Goal: Transaction & Acquisition: Book appointment/travel/reservation

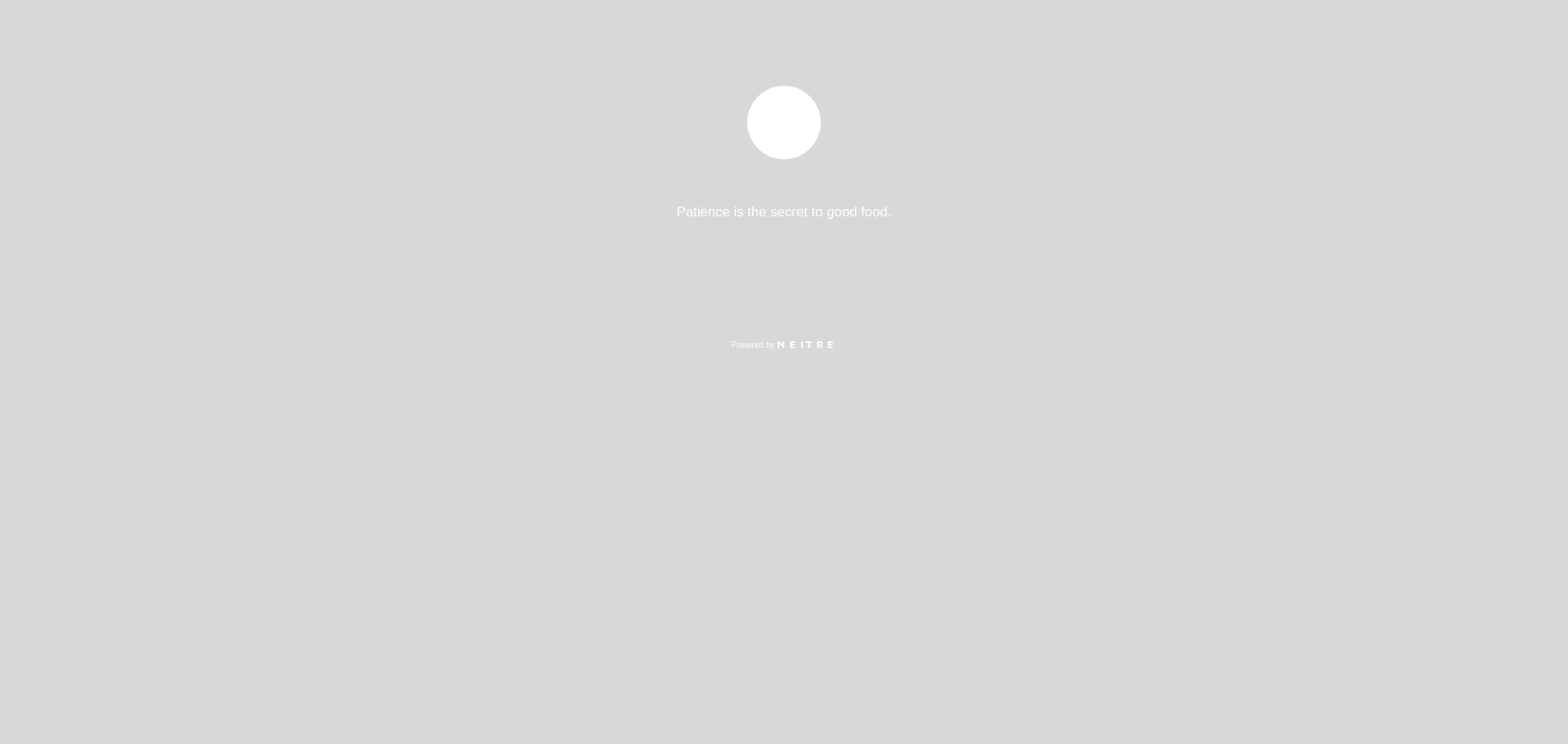
select select "es"
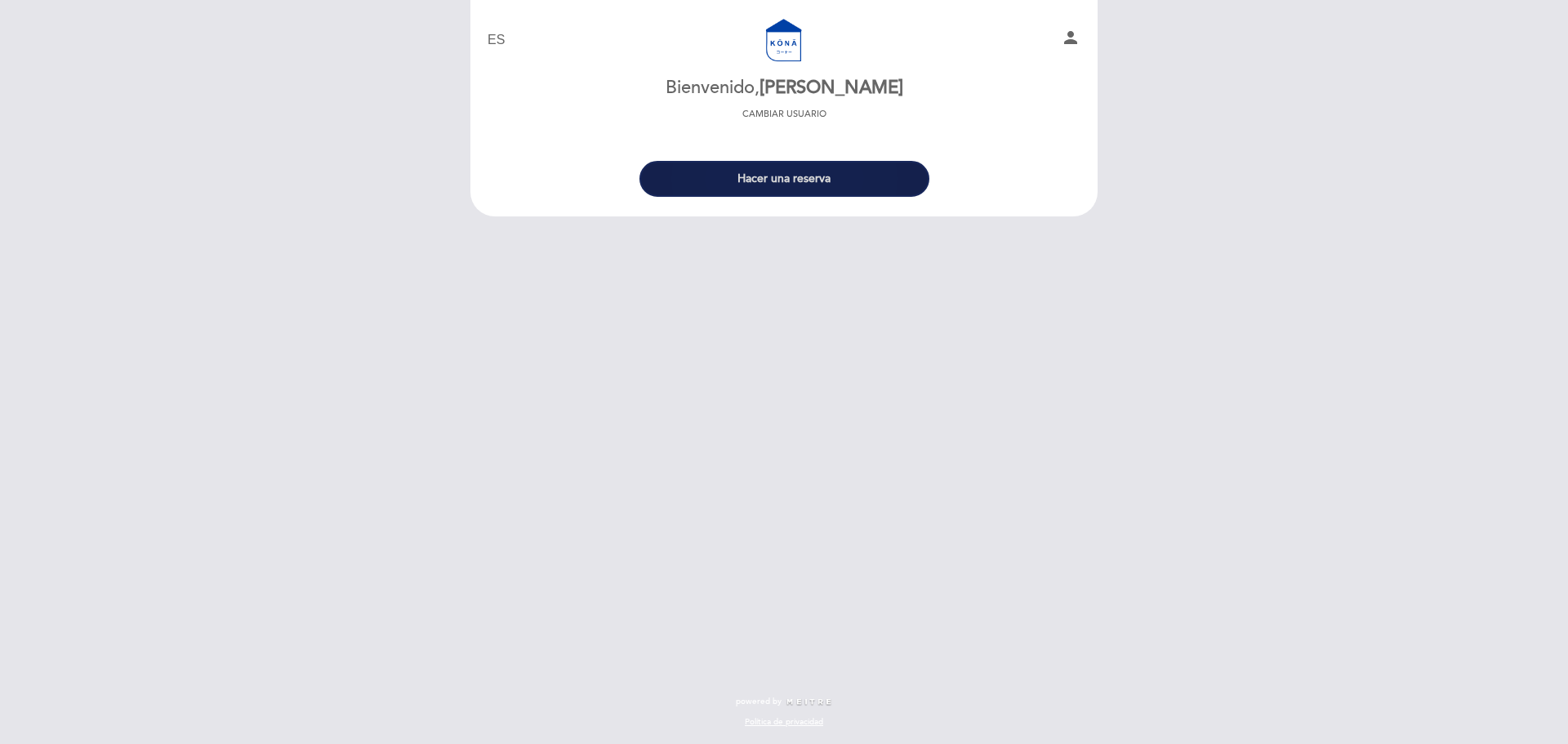
click at [798, 177] on button "Hacer una reserva" at bounding box center [784, 179] width 290 height 36
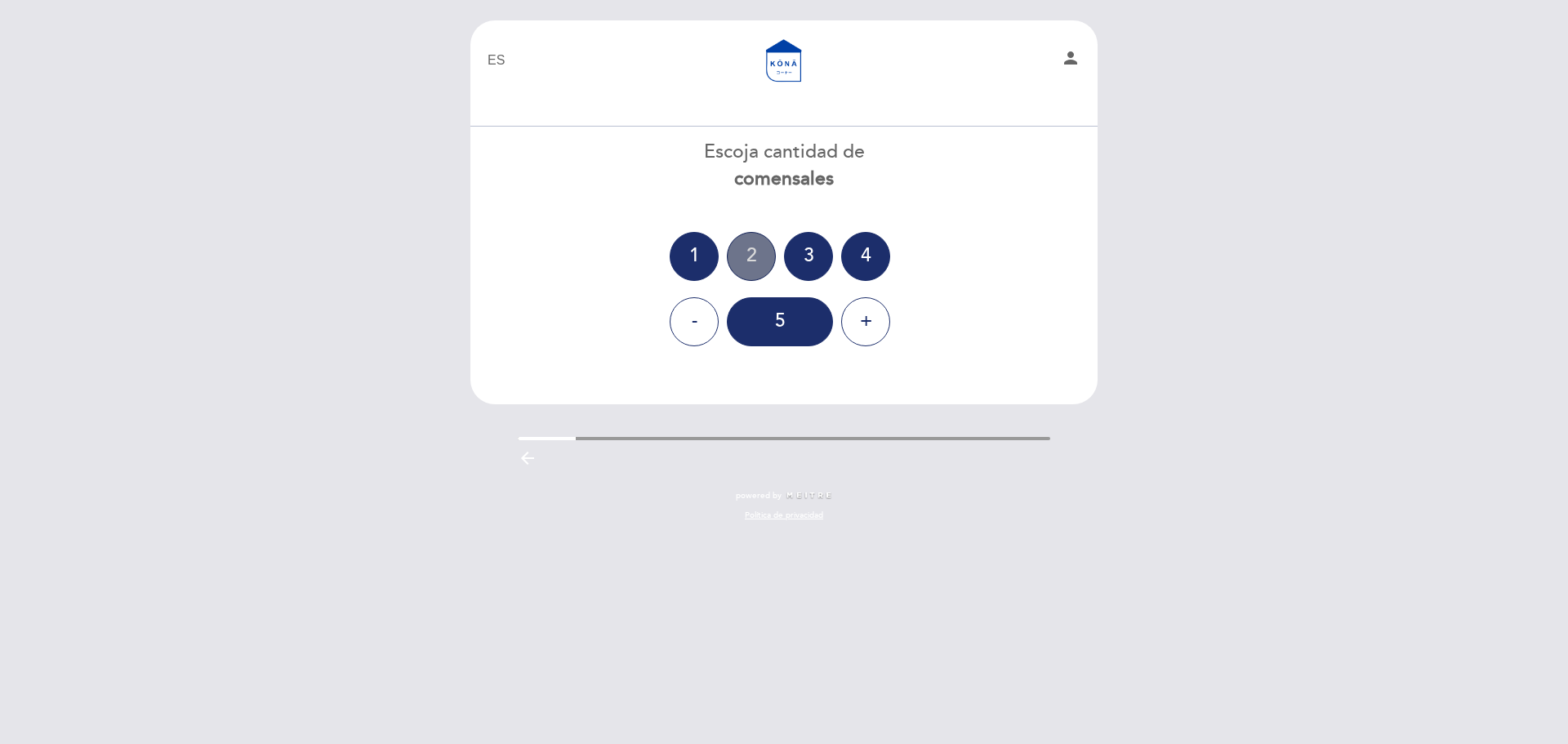
click at [750, 249] on div "2" at bounding box center [752, 256] width 49 height 49
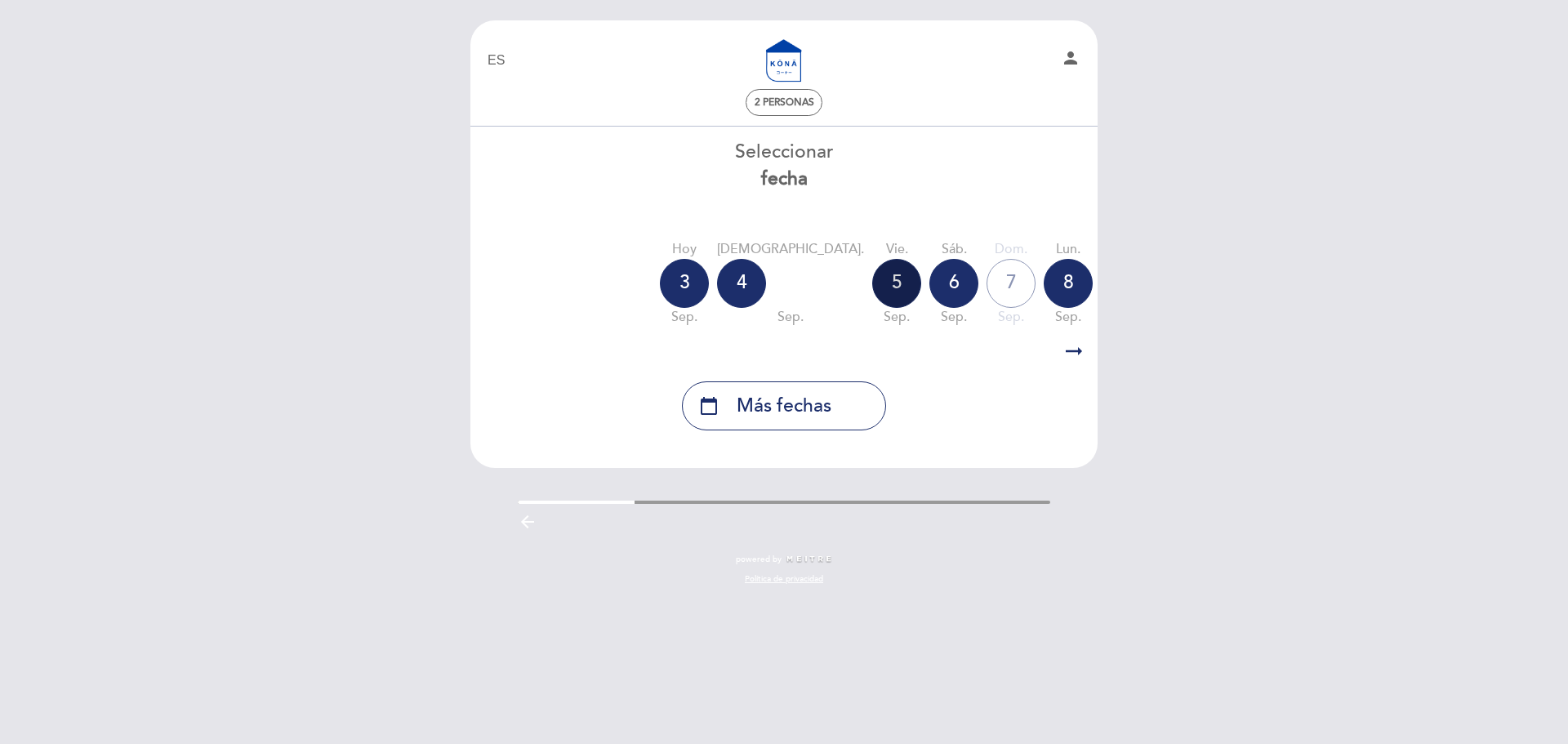
click at [872, 275] on div "5" at bounding box center [896, 283] width 49 height 49
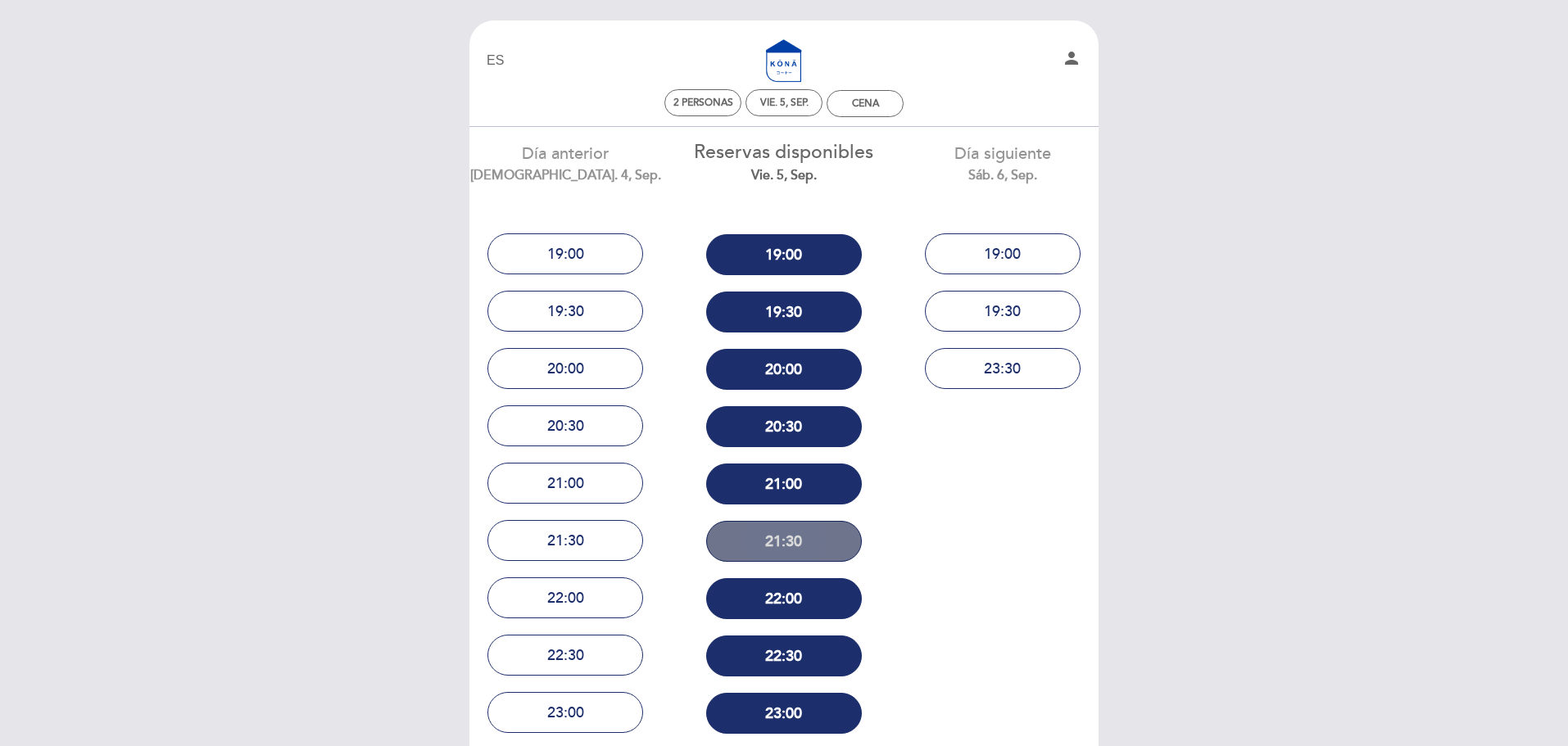
click at [798, 545] on button "21:30" at bounding box center [784, 541] width 155 height 41
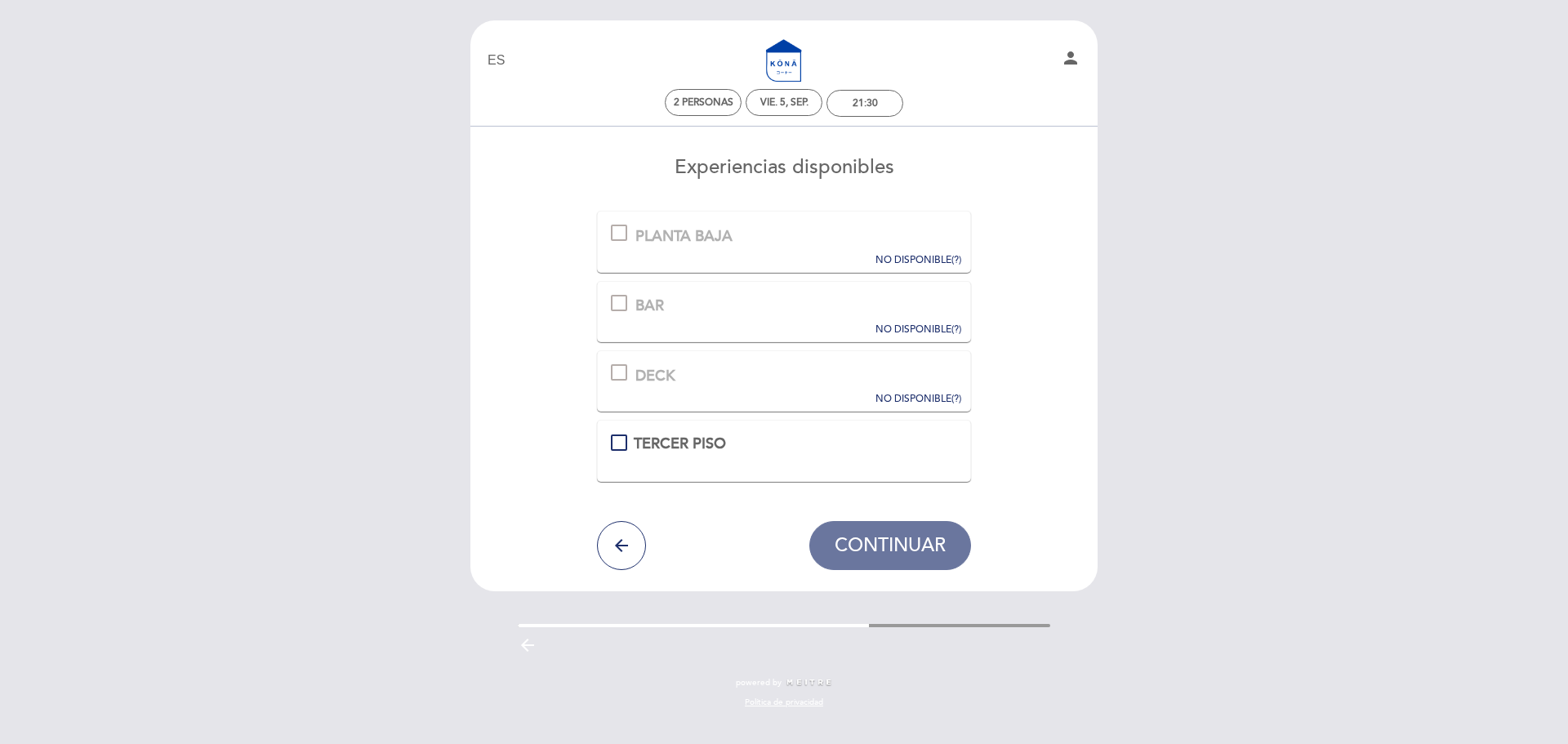
click at [621, 223] on div "PLANTA BAJA Esta experiencia no está disponible para la fecha seleccionada. NO …" at bounding box center [784, 241] width 375 height 61
click at [794, 101] on div "vie. 5, sep." at bounding box center [784, 102] width 49 height 12
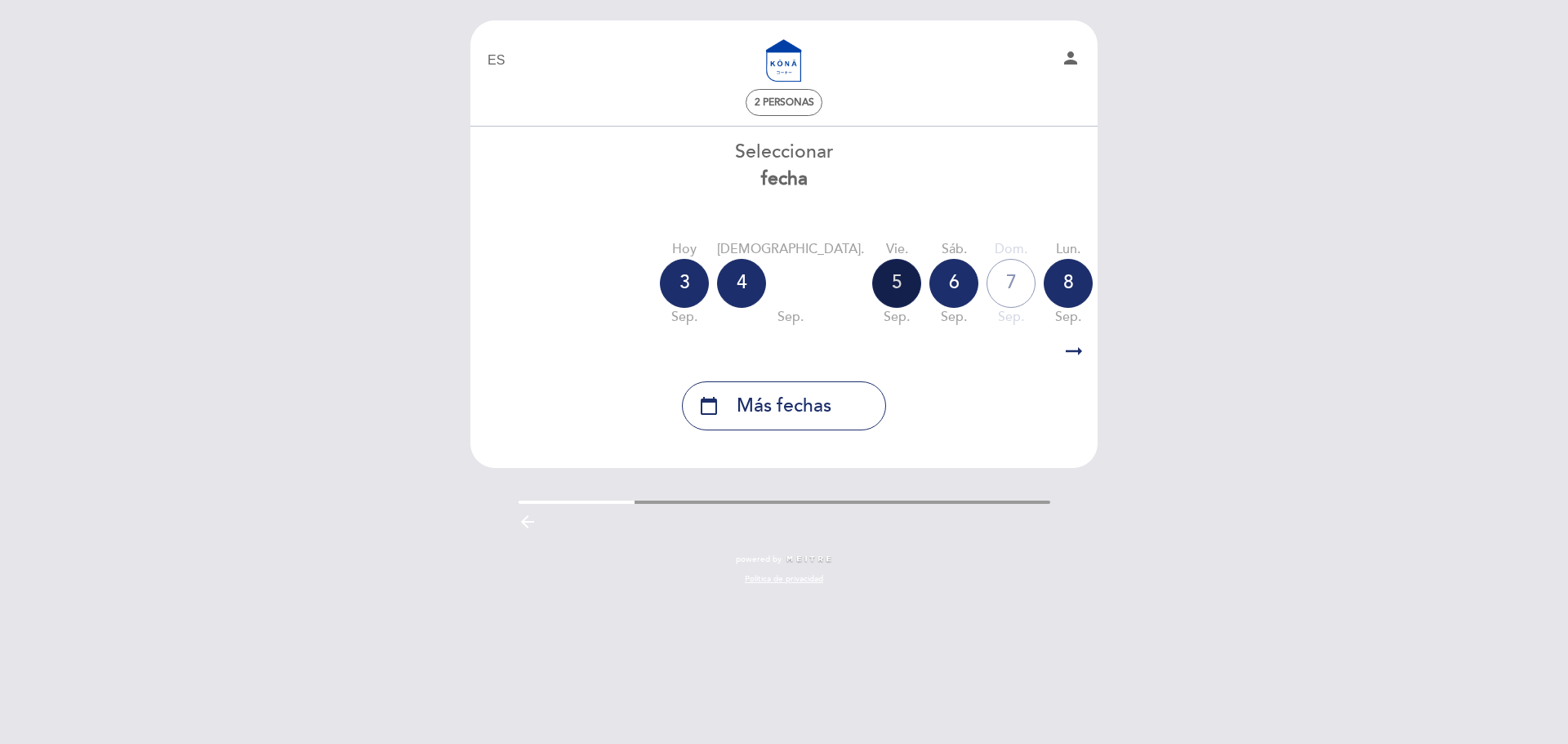
click at [872, 290] on div "5" at bounding box center [896, 283] width 49 height 49
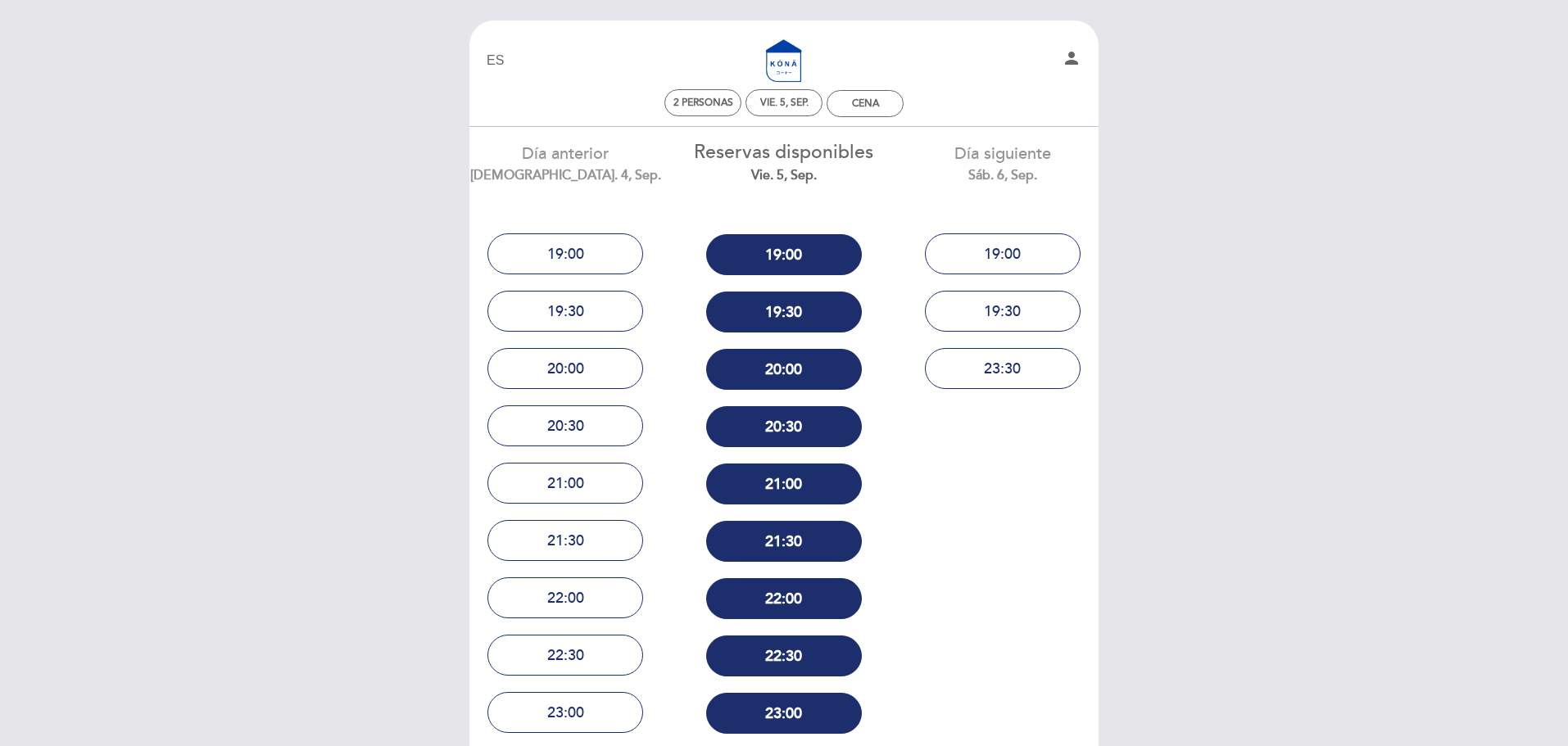
click at [793, 485] on button "21:00" at bounding box center [784, 484] width 155 height 41
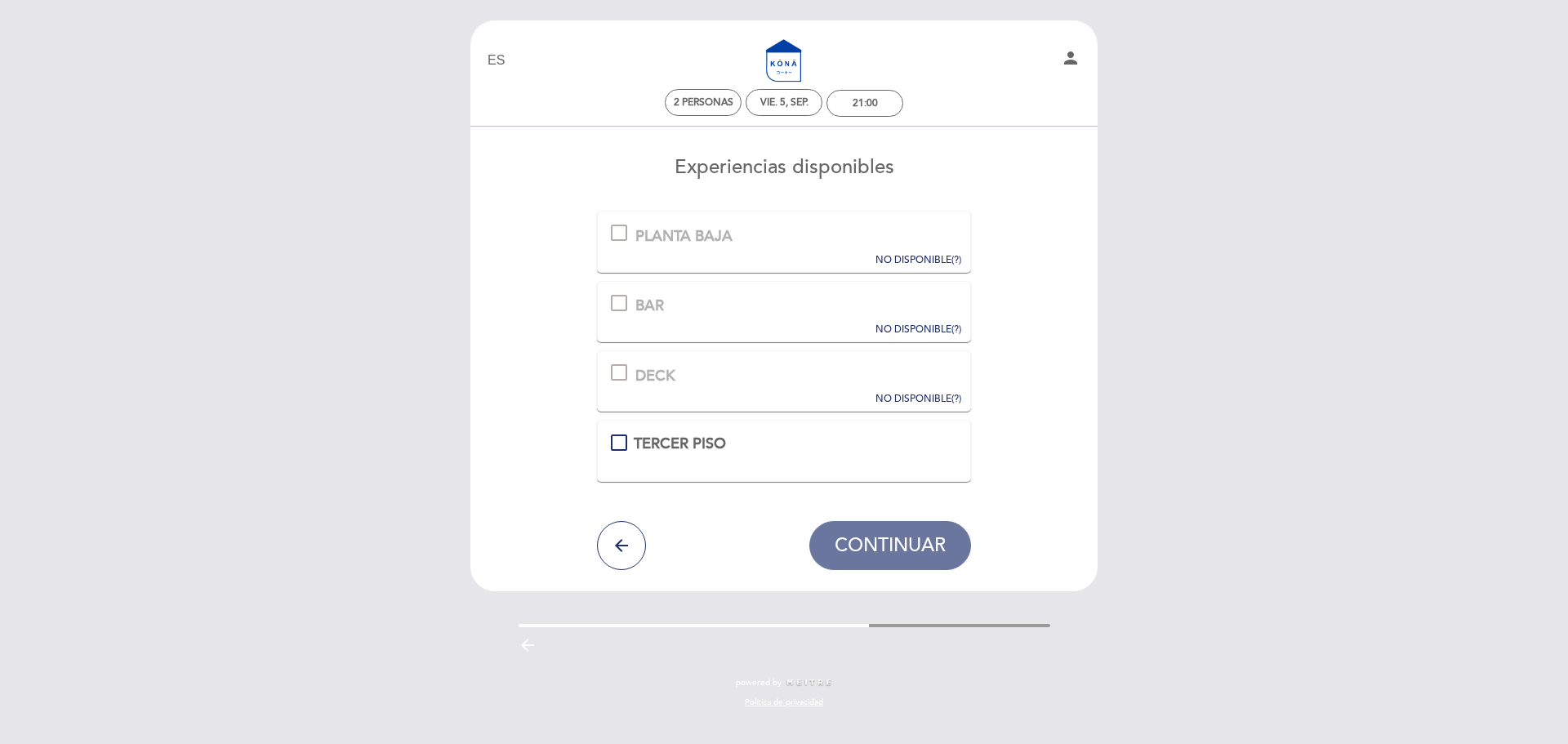
click at [590, 319] on form "PLANTA BAJA Esta experiencia no está disponible para la fecha seleccionada. NO …" at bounding box center [784, 390] width 604 height 359
click at [781, 106] on div "vie. 5, sep." at bounding box center [784, 102] width 49 height 12
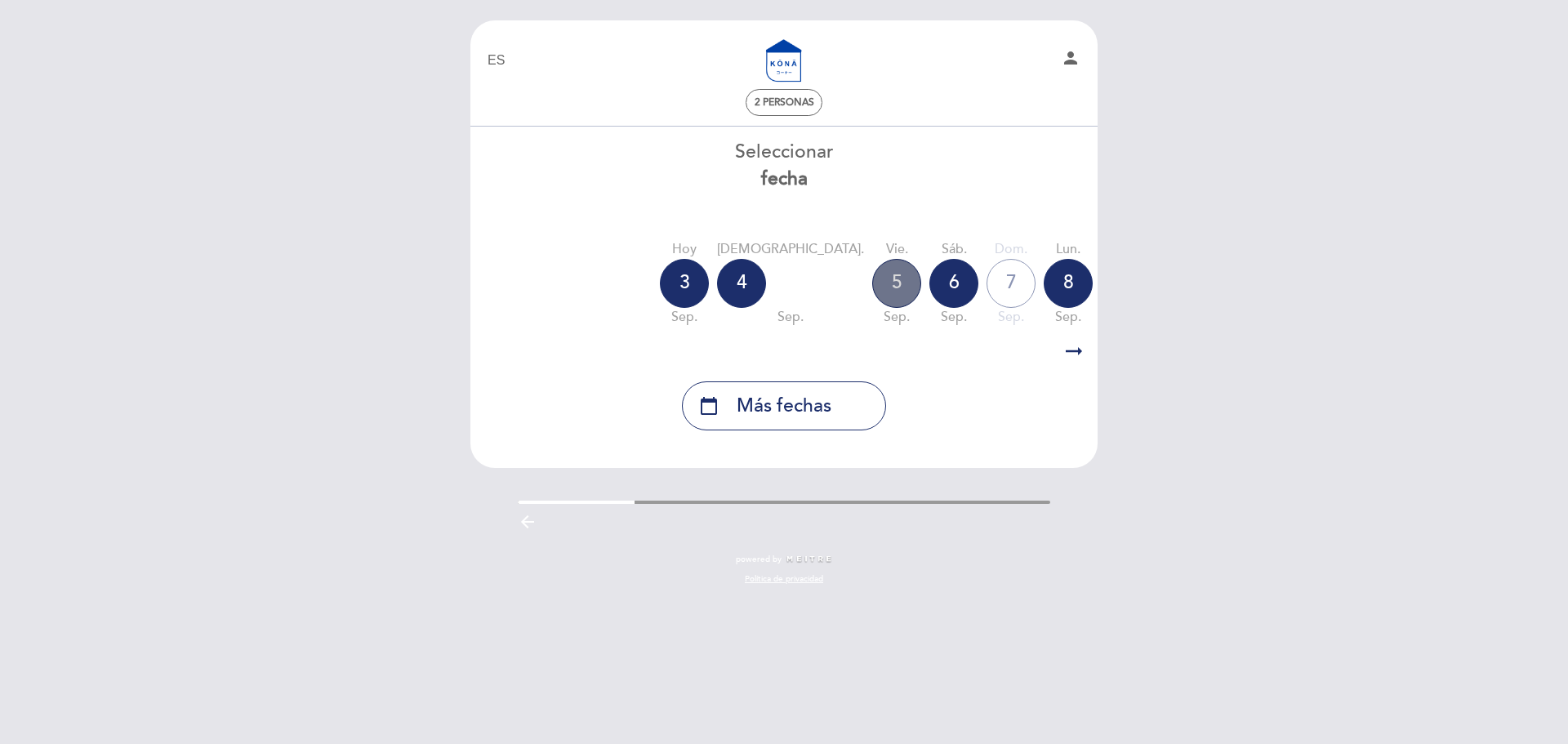
click at [872, 282] on div "5" at bounding box center [896, 283] width 49 height 49
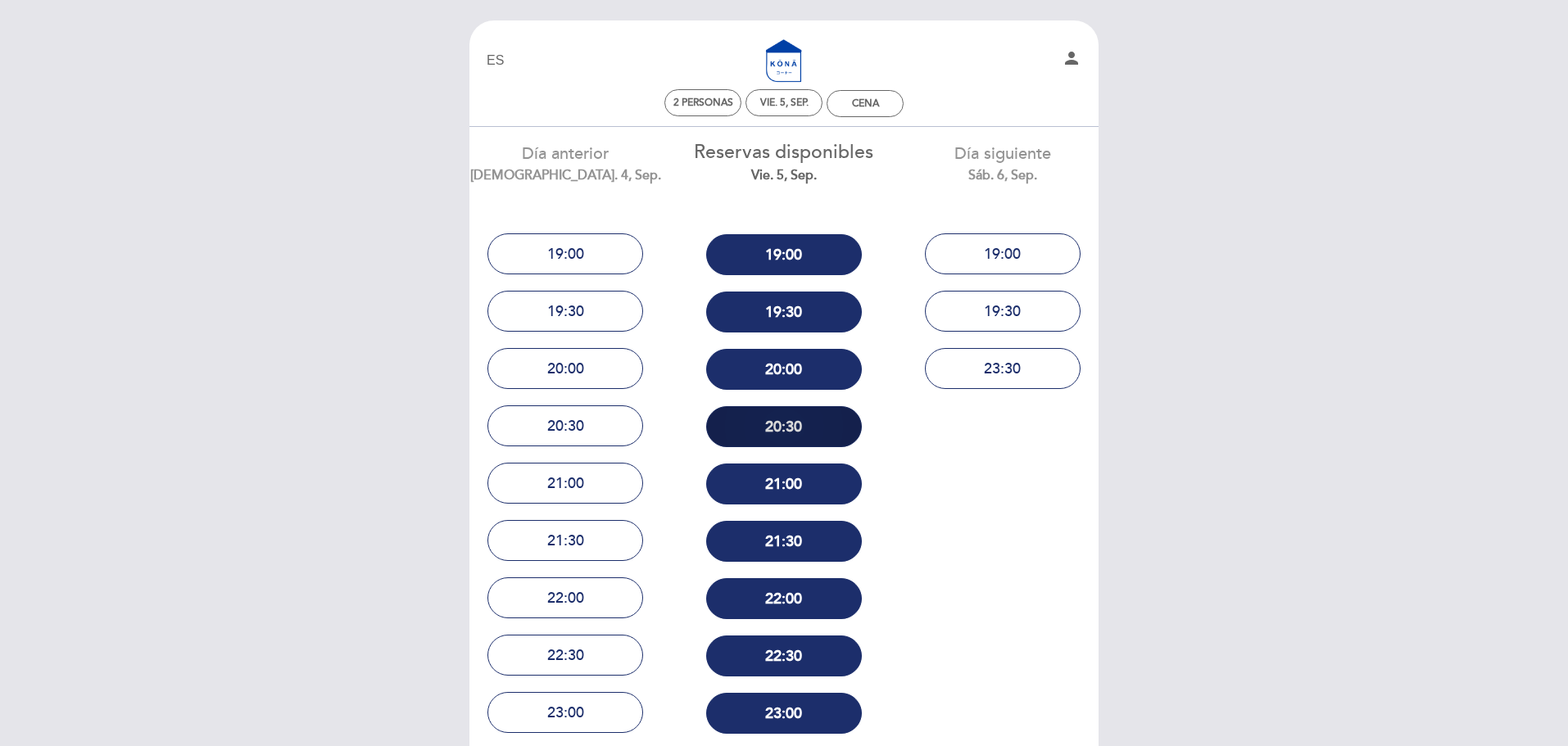
click at [771, 437] on button "20:30" at bounding box center [784, 427] width 155 height 41
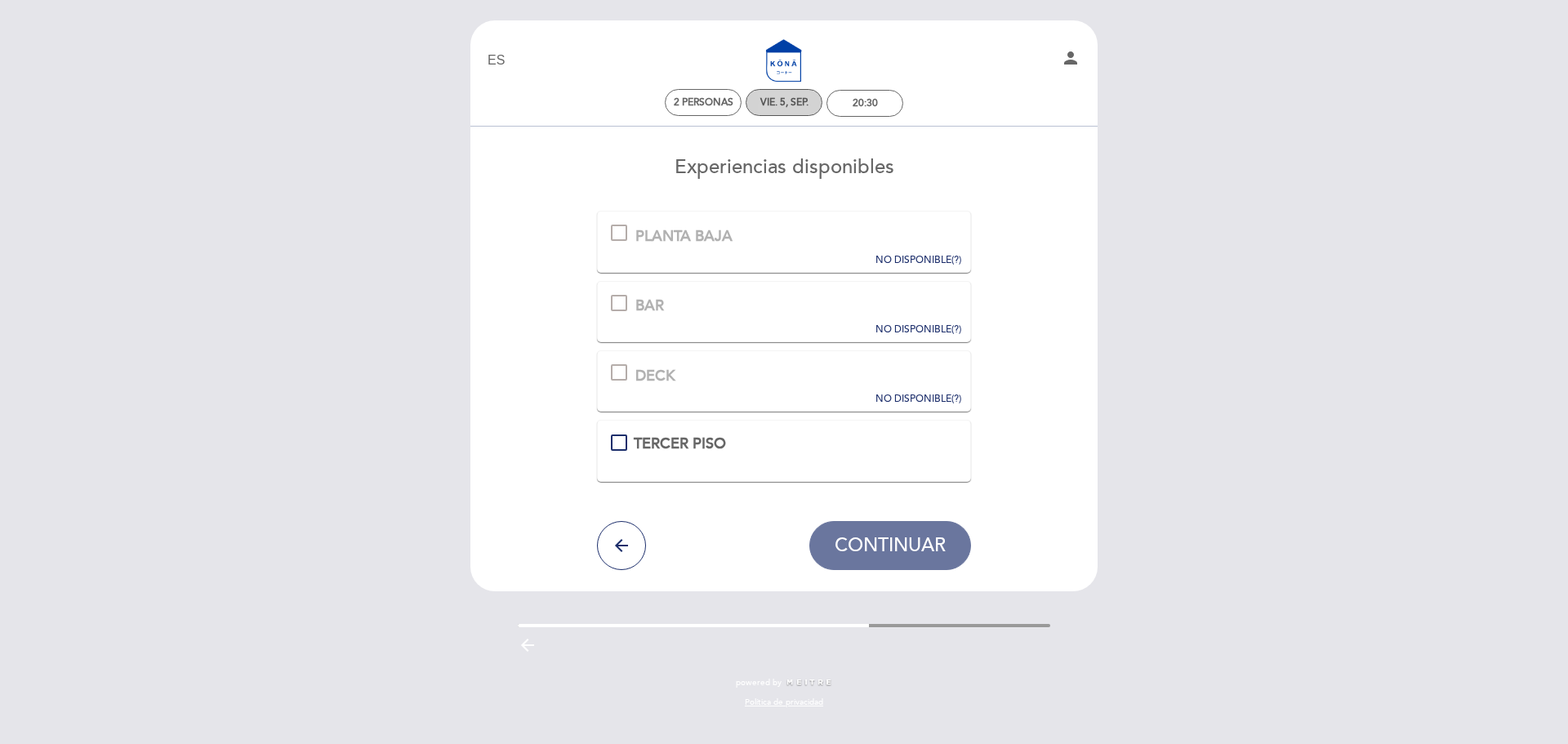
click at [780, 105] on div "vie. 5, sep." at bounding box center [784, 102] width 49 height 12
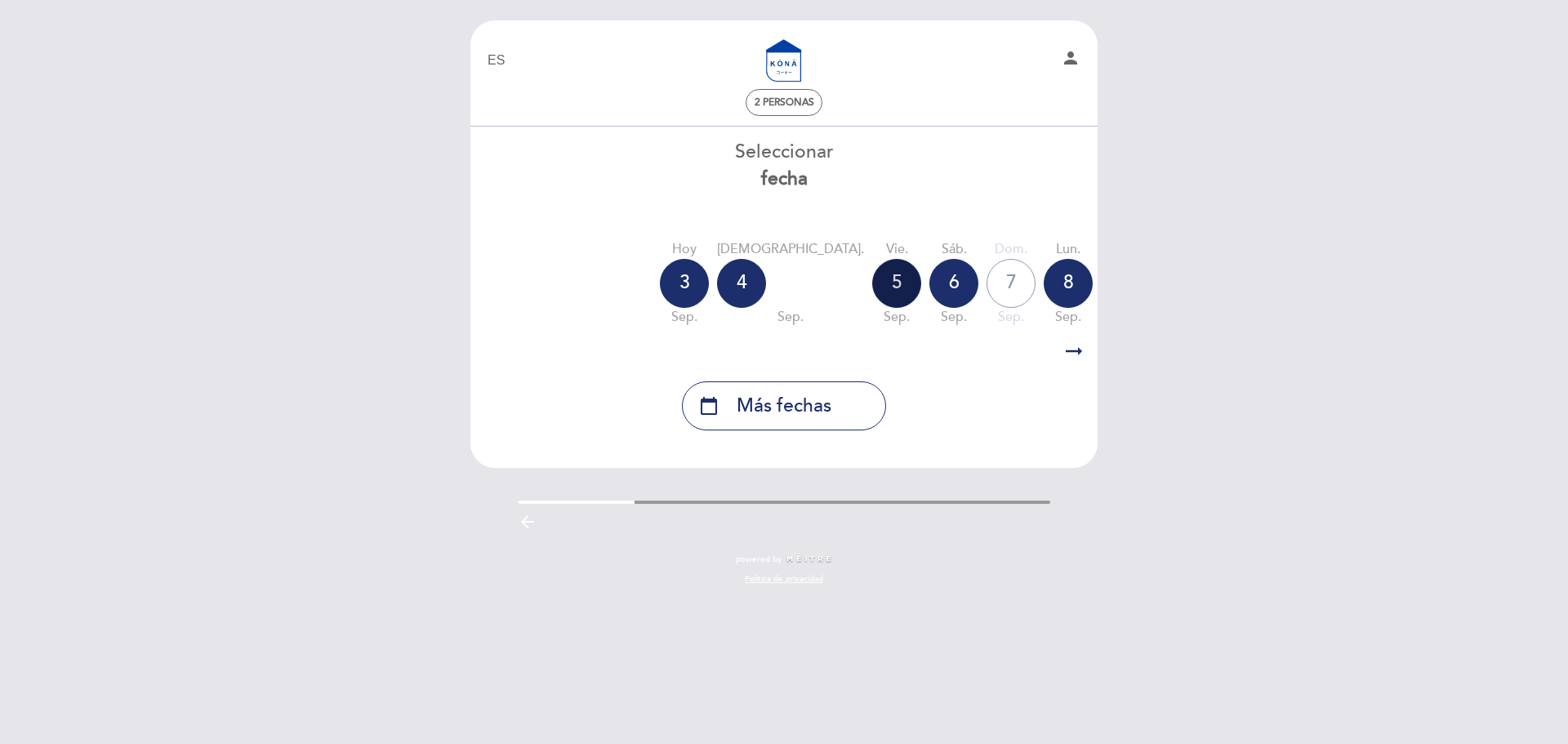
click at [872, 290] on div "5" at bounding box center [896, 283] width 49 height 49
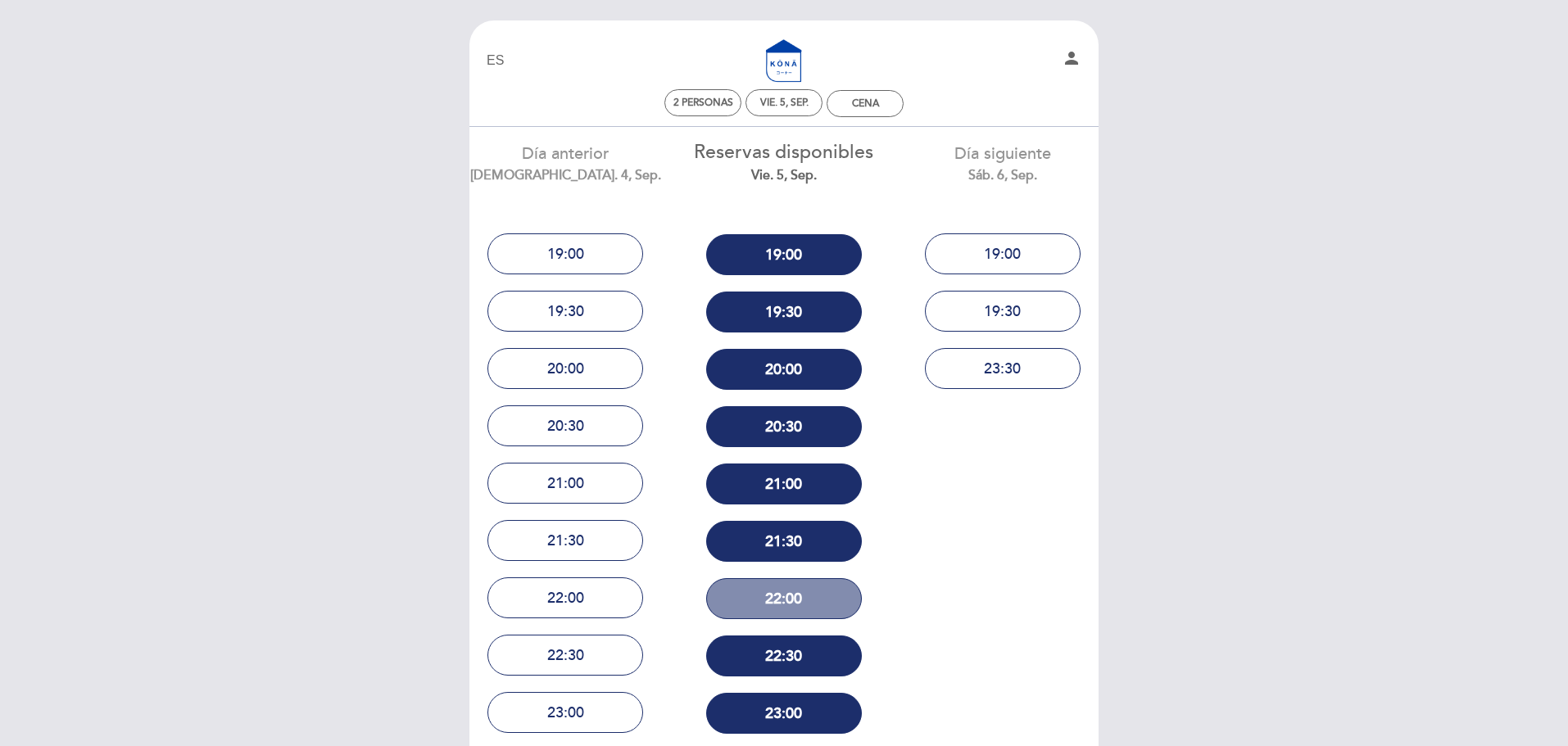
click at [785, 592] on button "22:00" at bounding box center [784, 598] width 155 height 41
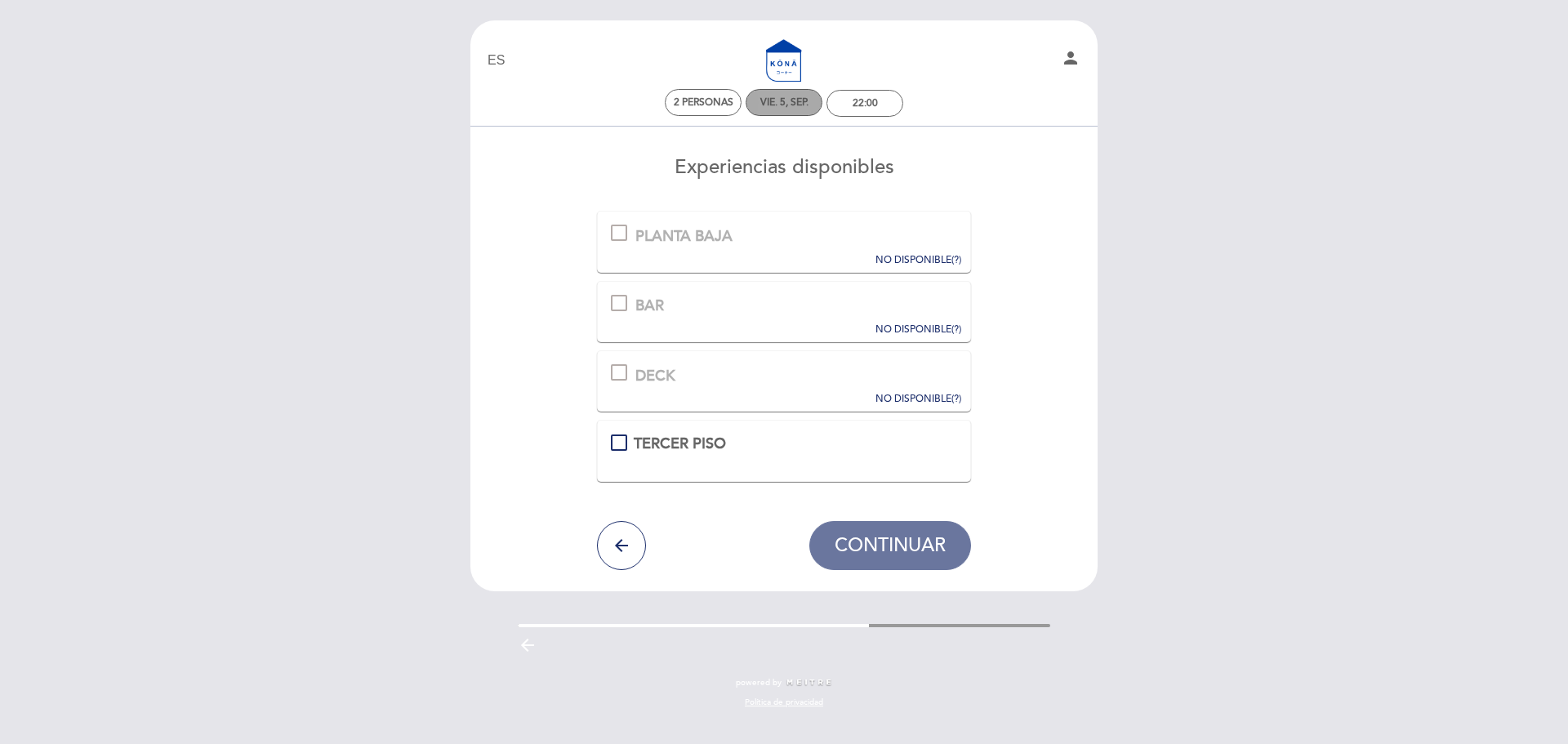
click at [781, 115] on div "vie. 5, sep." at bounding box center [784, 103] width 77 height 27
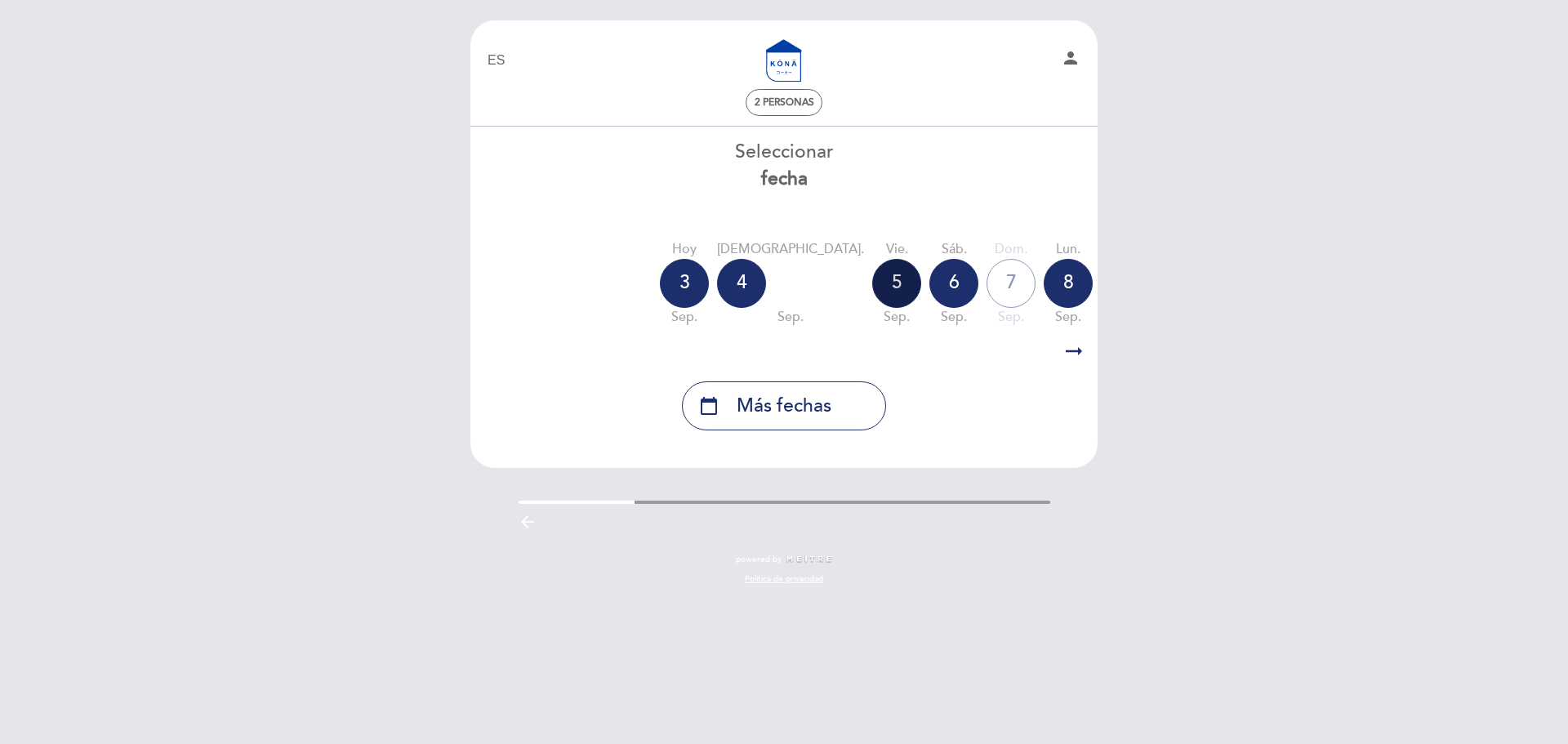
click at [872, 288] on div "5" at bounding box center [896, 283] width 49 height 49
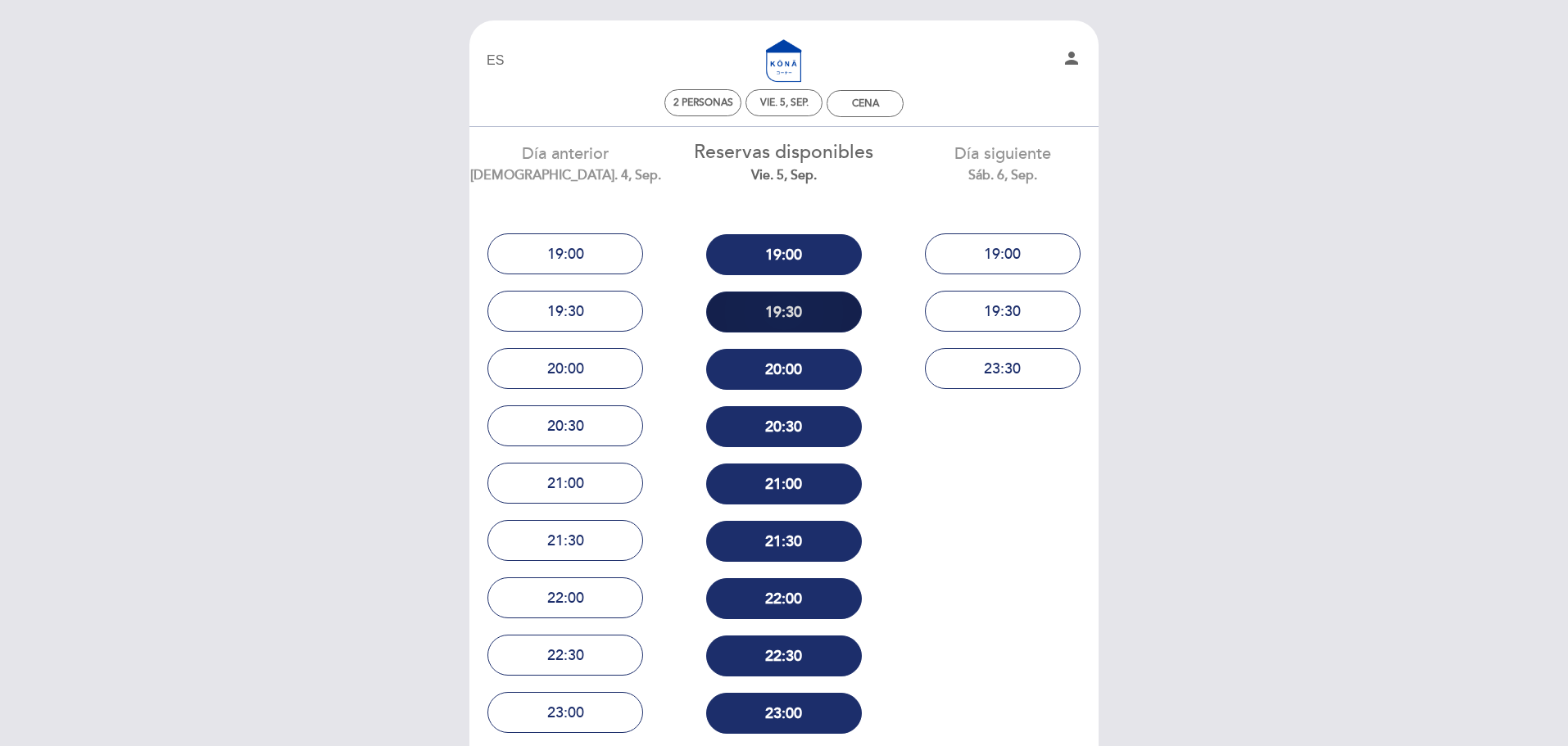
scroll to position [241, 0]
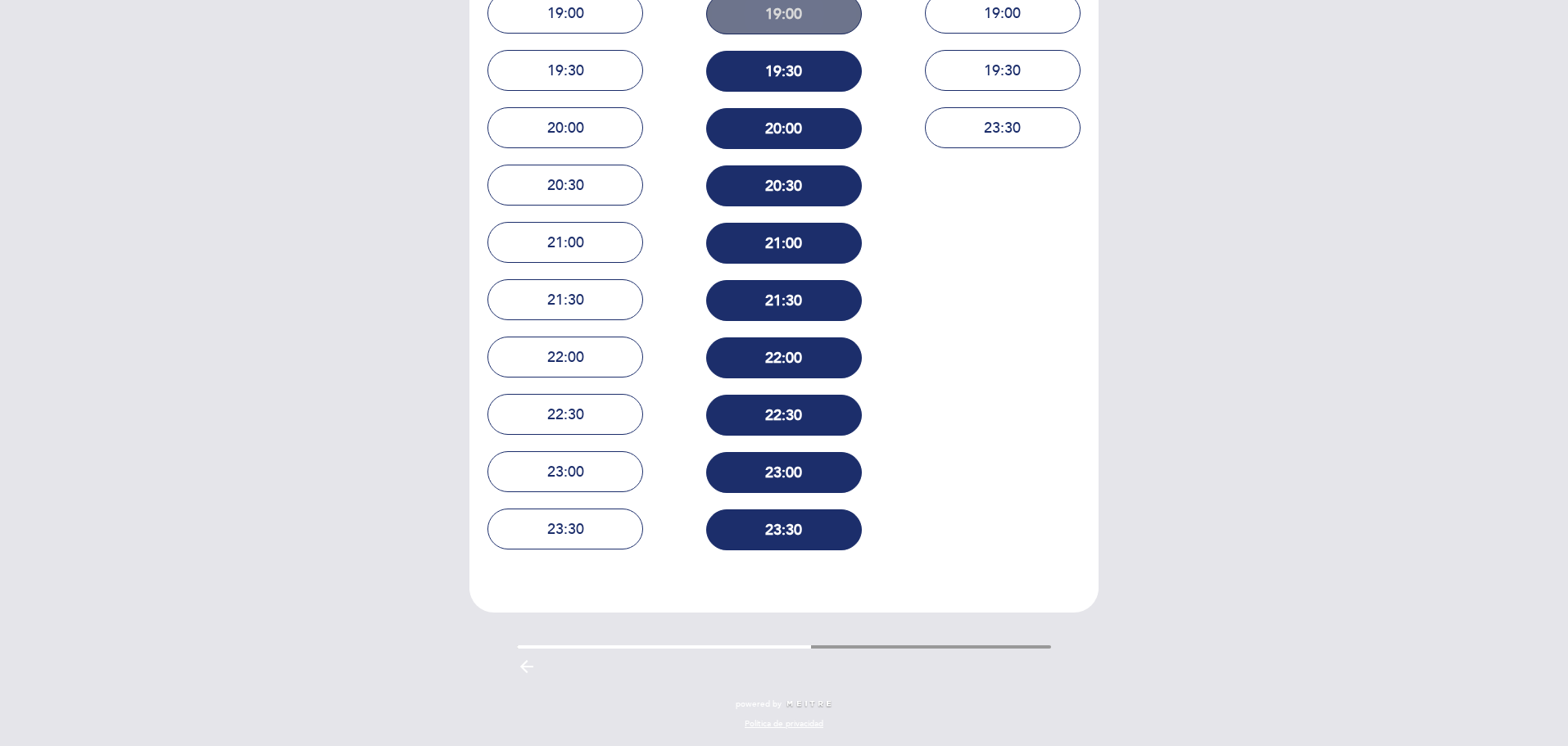
click at [793, 28] on button "19:00" at bounding box center [784, 14] width 155 height 41
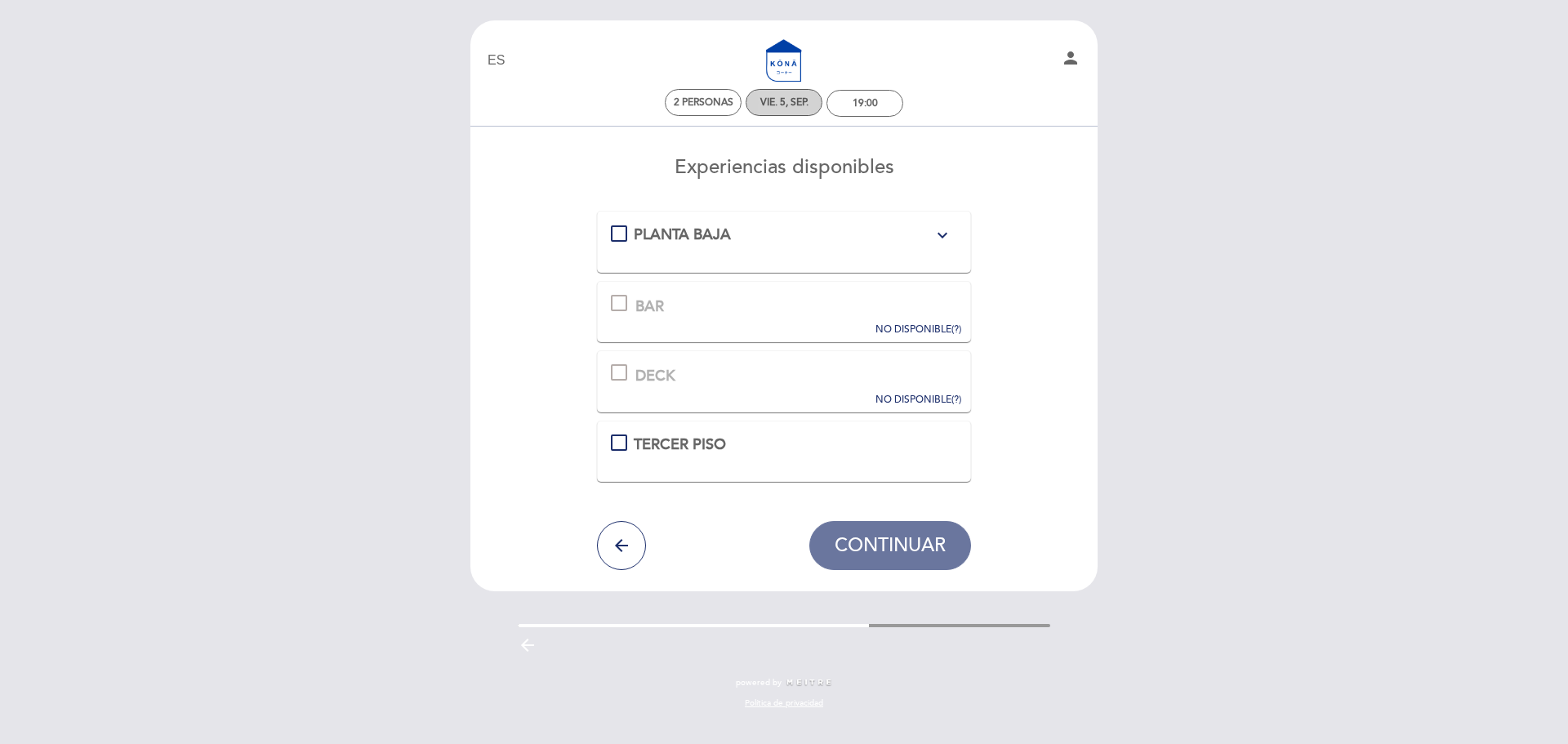
click at [788, 108] on div "vie. 5, sep." at bounding box center [784, 102] width 49 height 12
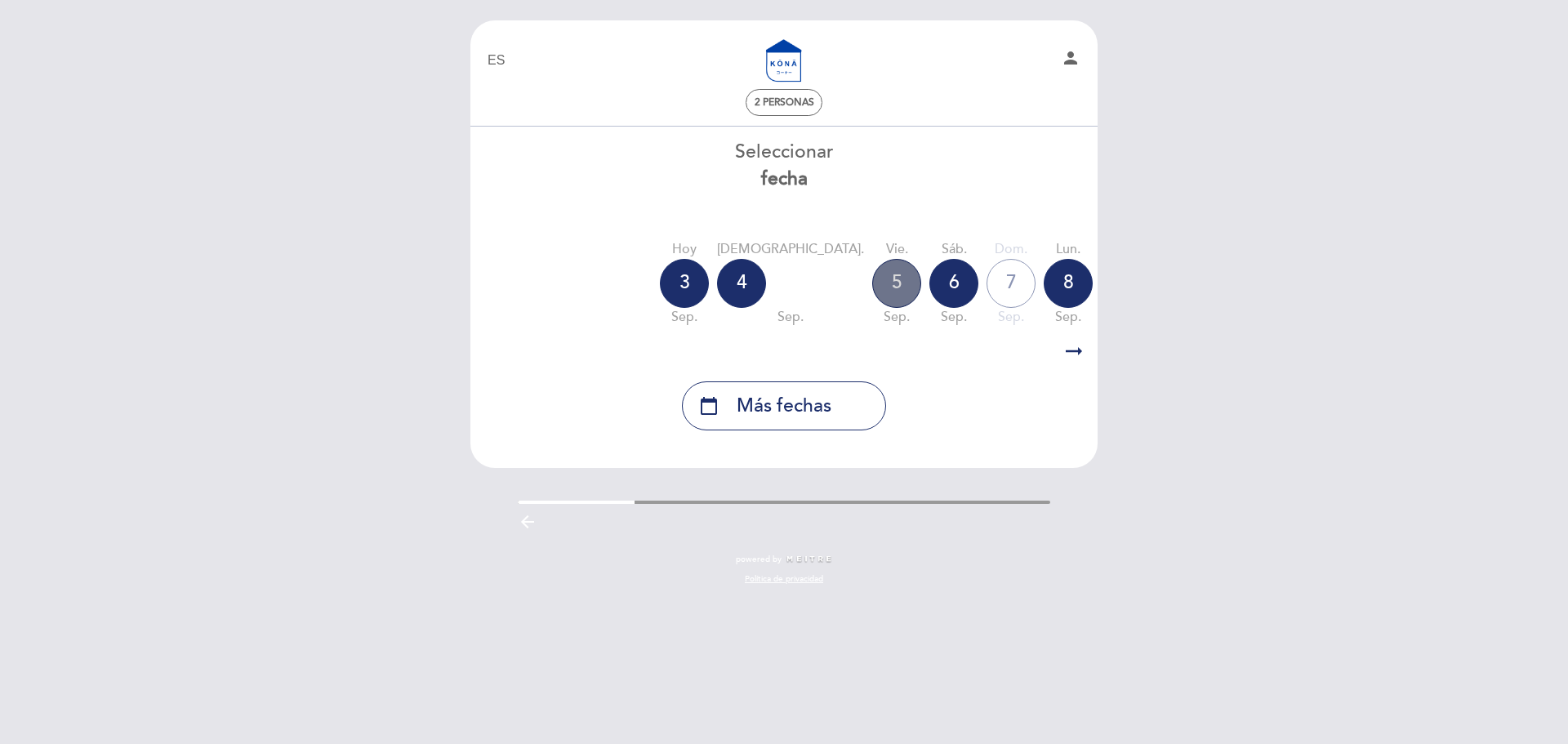
click at [872, 287] on div "5" at bounding box center [896, 283] width 49 height 49
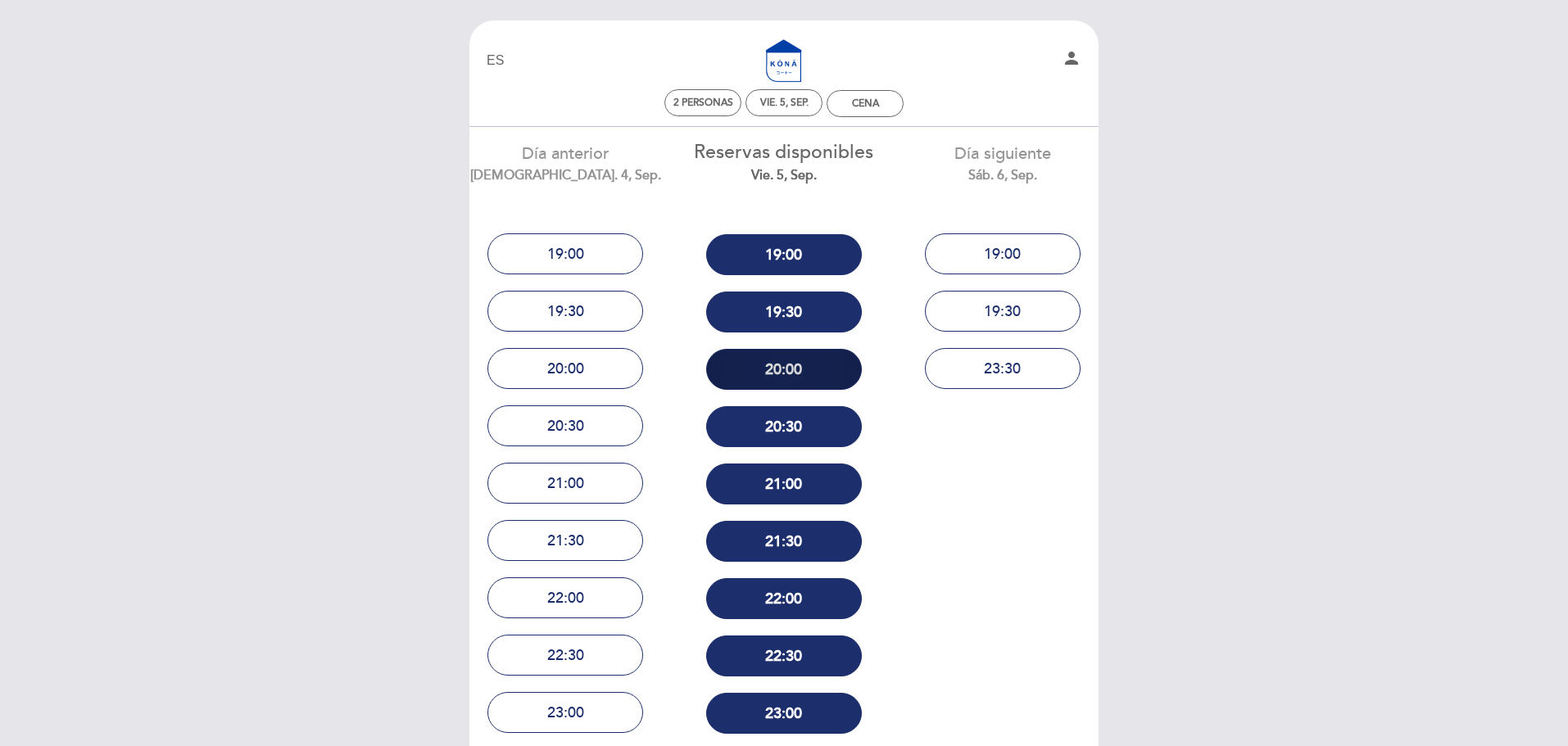
click at [779, 357] on button "20:00" at bounding box center [784, 370] width 155 height 41
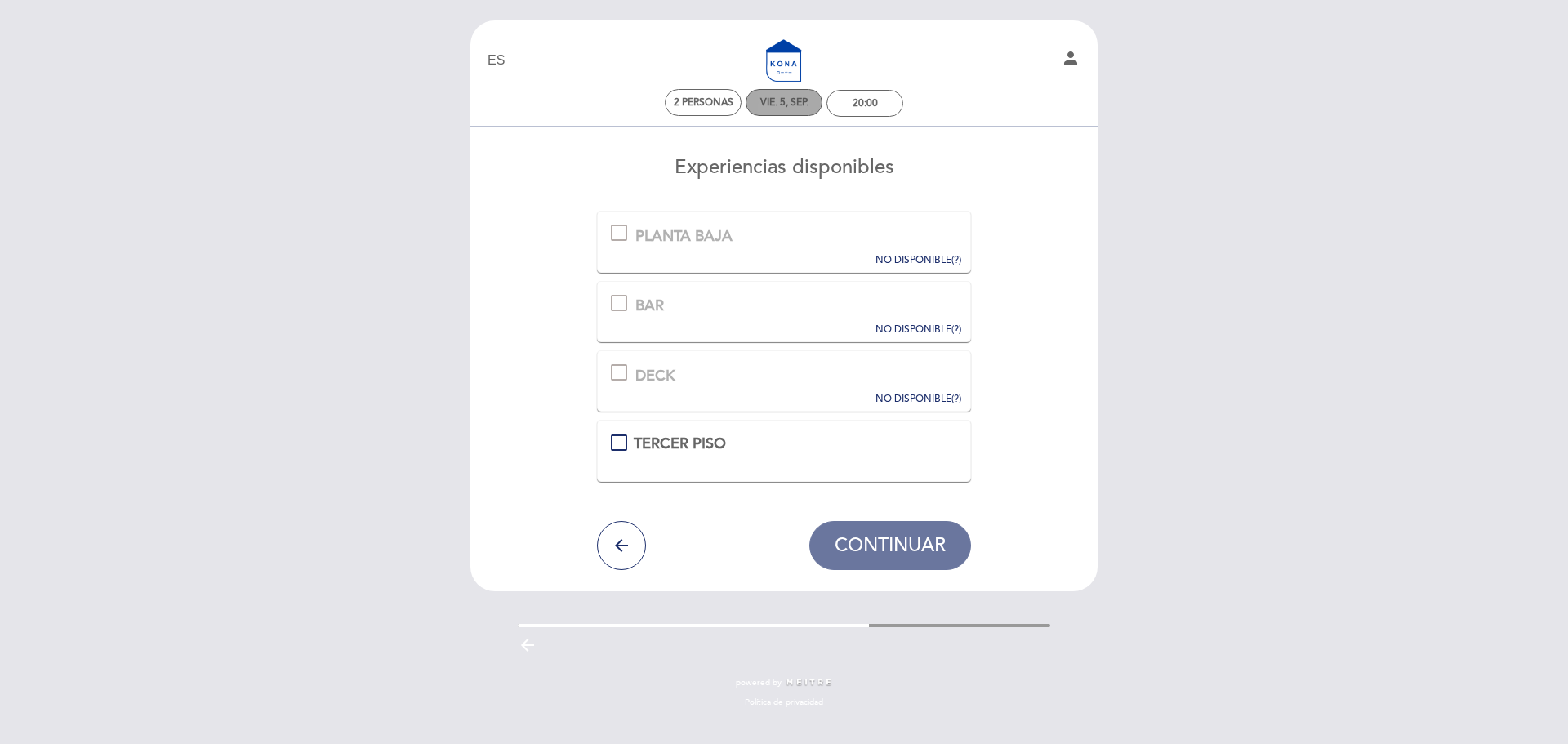
click at [781, 100] on div "vie. 5, sep." at bounding box center [784, 102] width 49 height 12
